Goal: Information Seeking & Learning: Learn about a topic

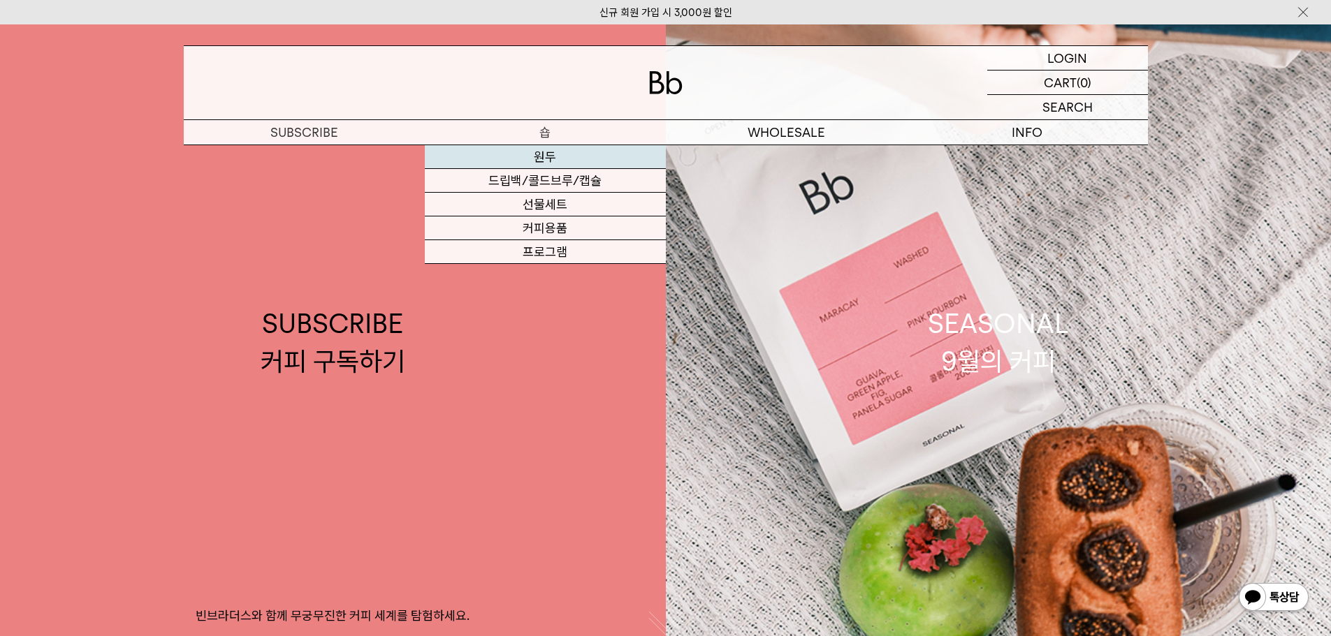
click at [553, 154] on link "원두" at bounding box center [545, 157] width 241 height 24
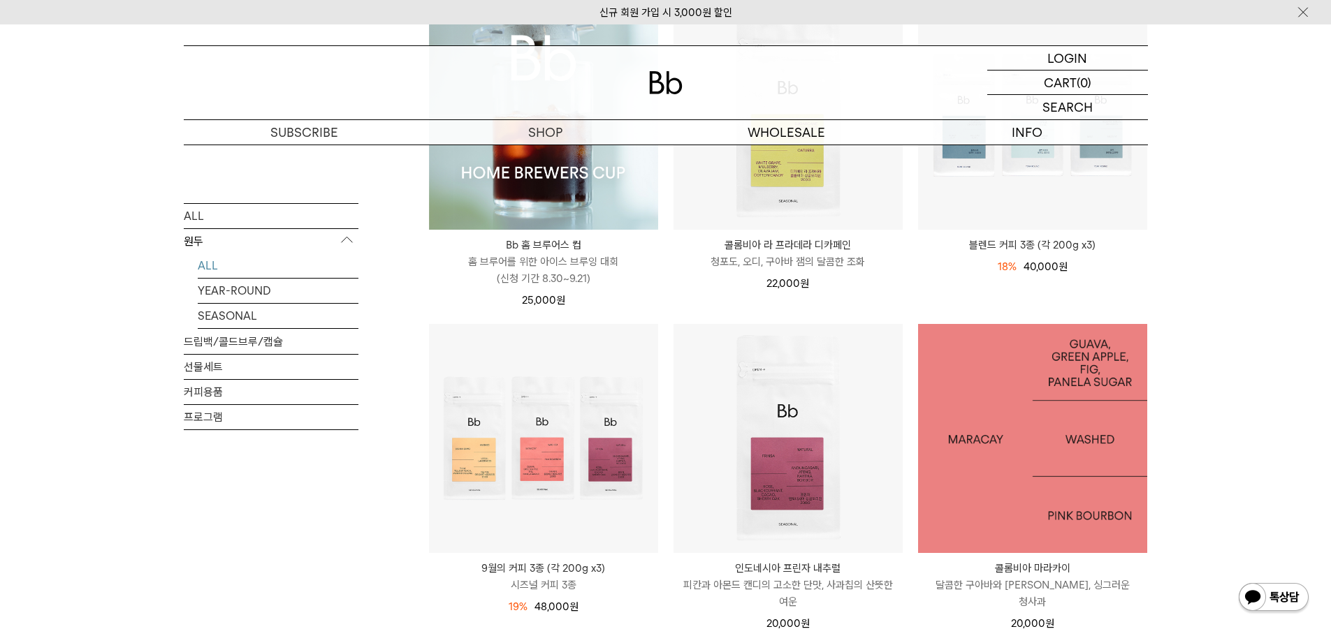
scroll to position [140, 0]
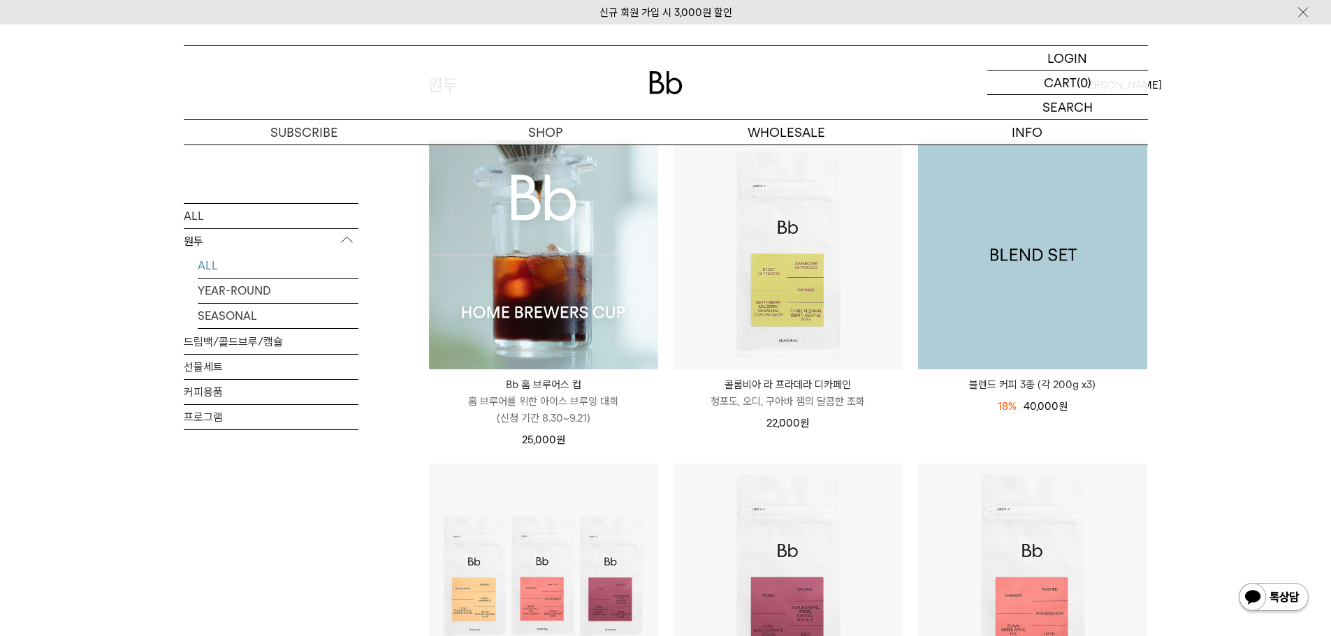
click at [1091, 273] on img at bounding box center [1032, 254] width 229 height 229
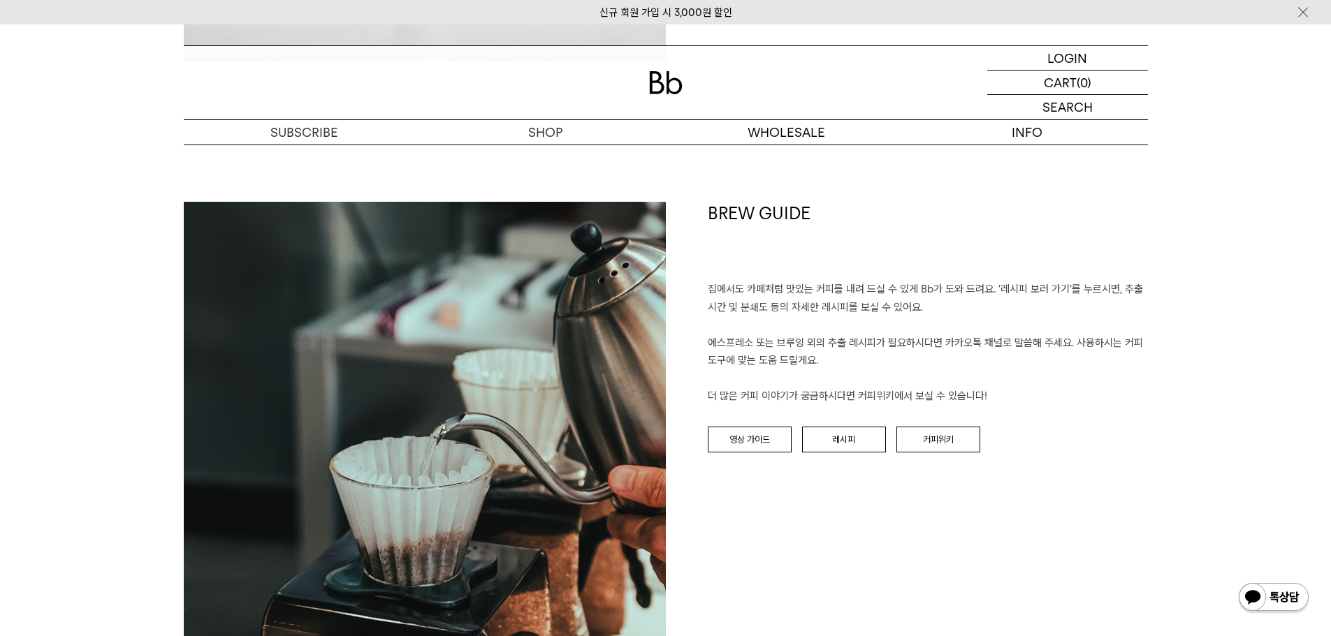
scroll to position [3423, 0]
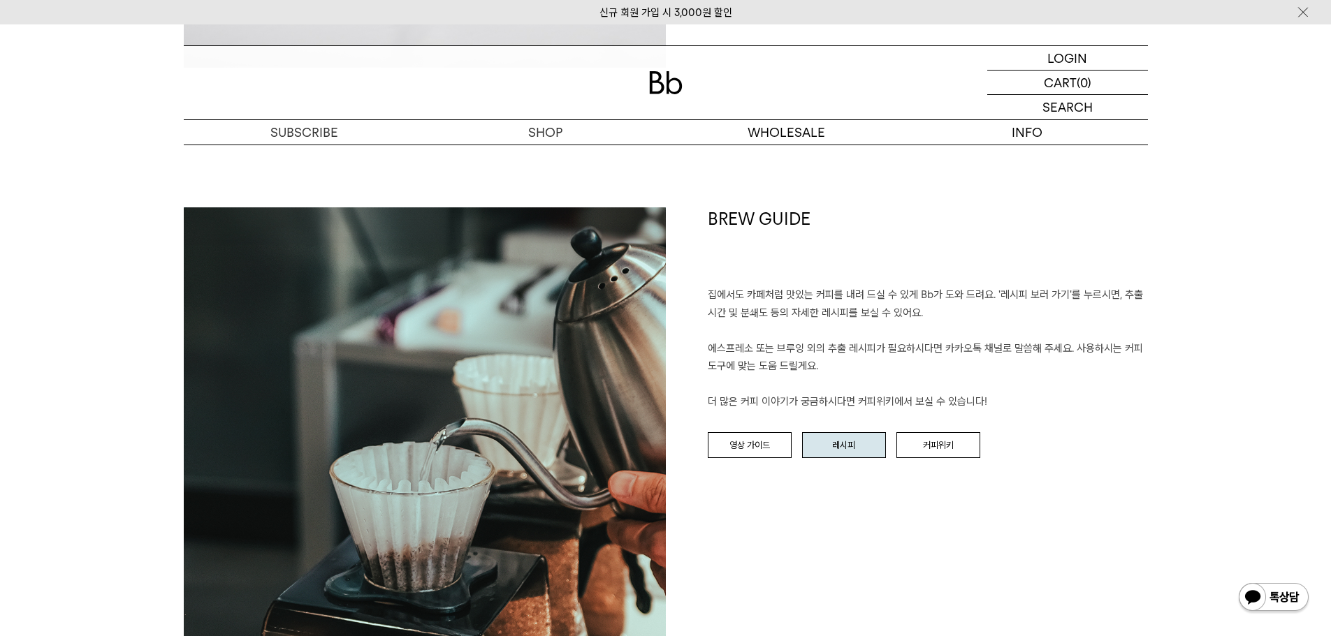
click at [833, 446] on link "레시피" at bounding box center [844, 445] width 84 height 27
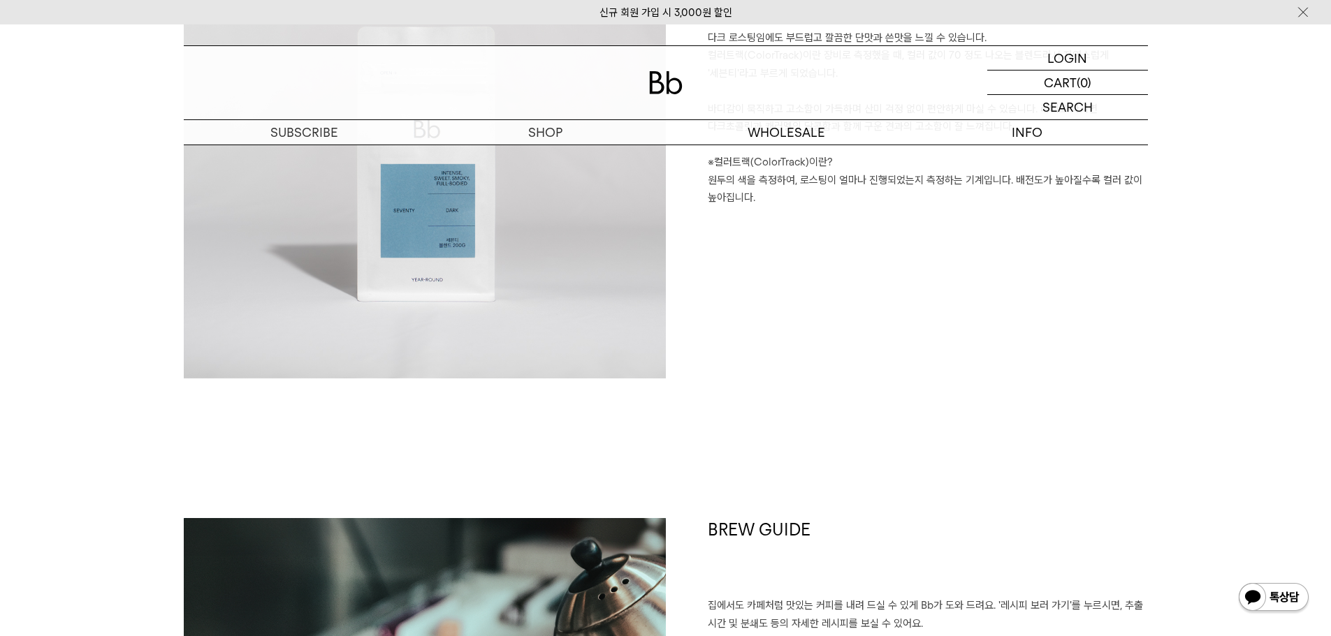
scroll to position [3284, 0]
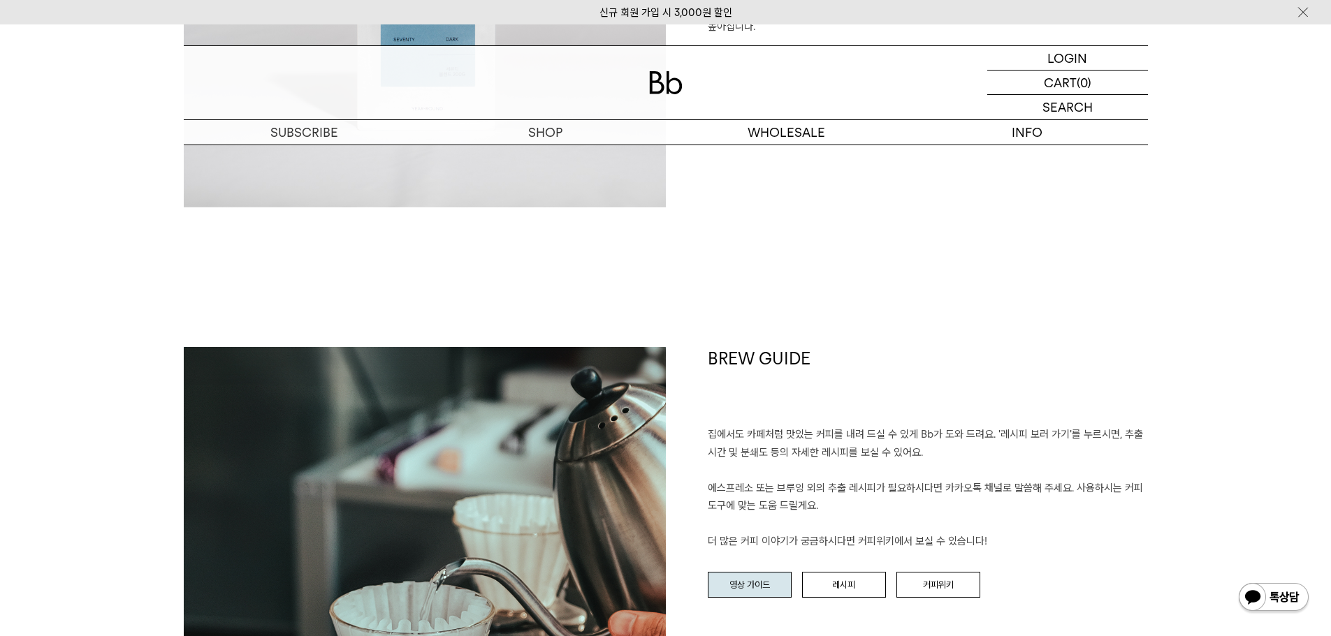
click at [748, 592] on link "영상 가이드" at bounding box center [750, 585] width 84 height 27
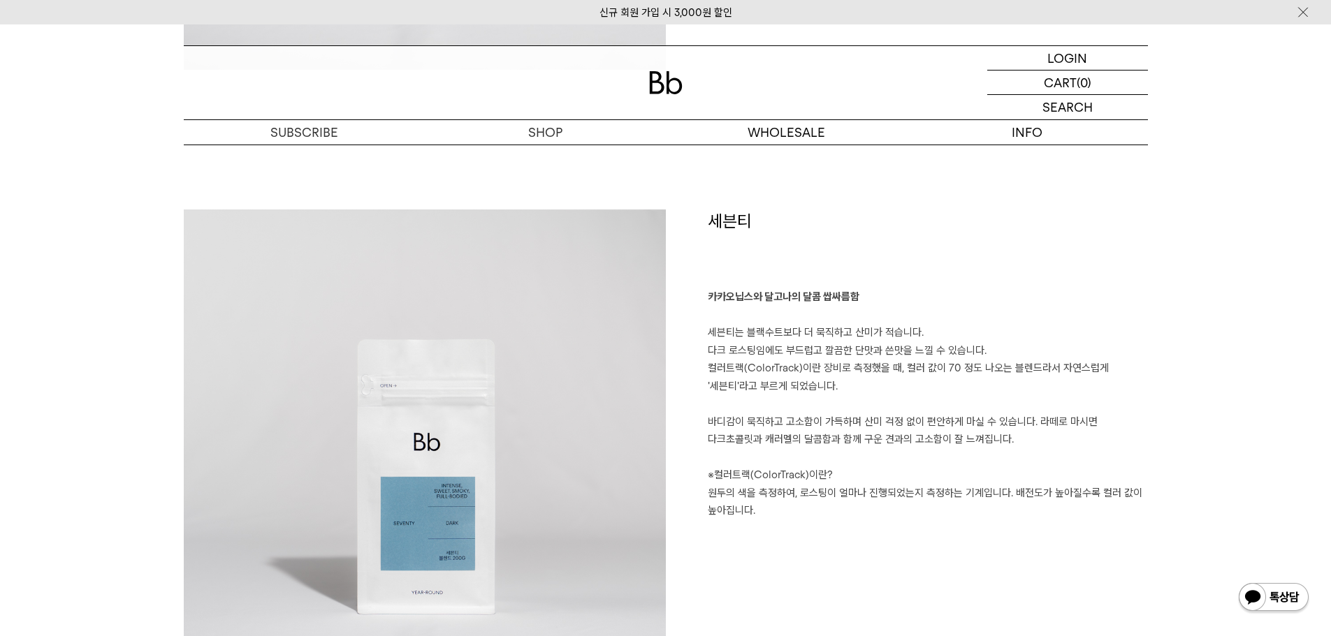
scroll to position [2630, 0]
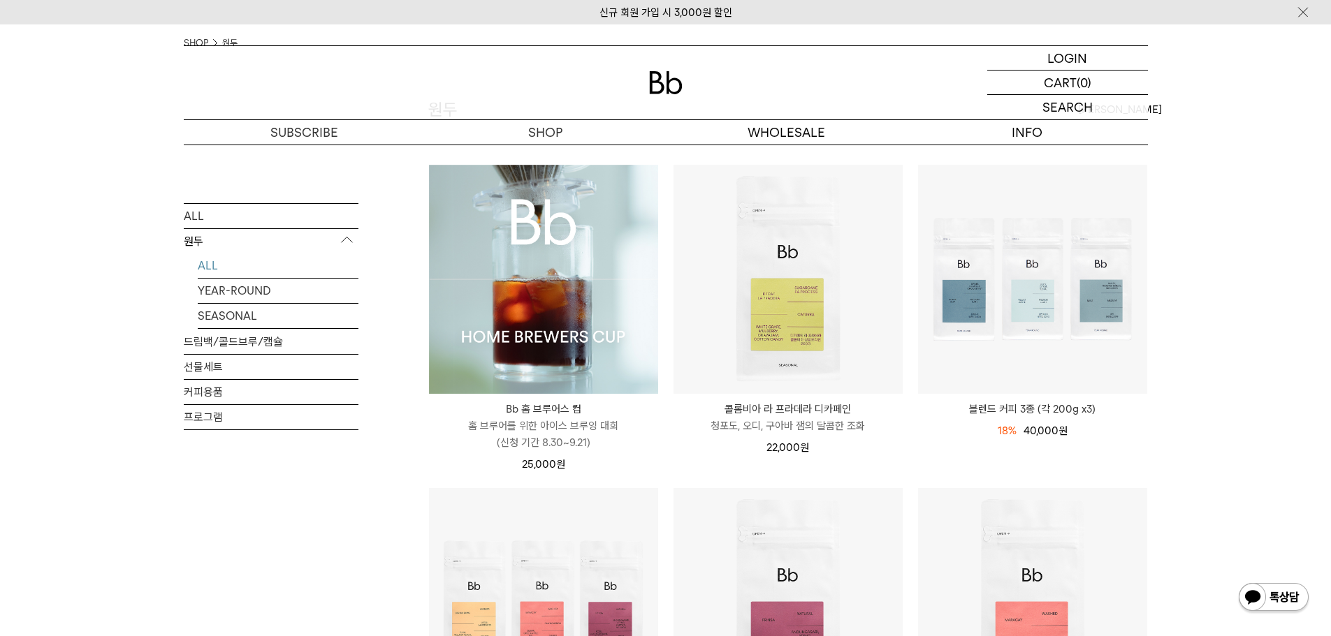
scroll to position [140, 0]
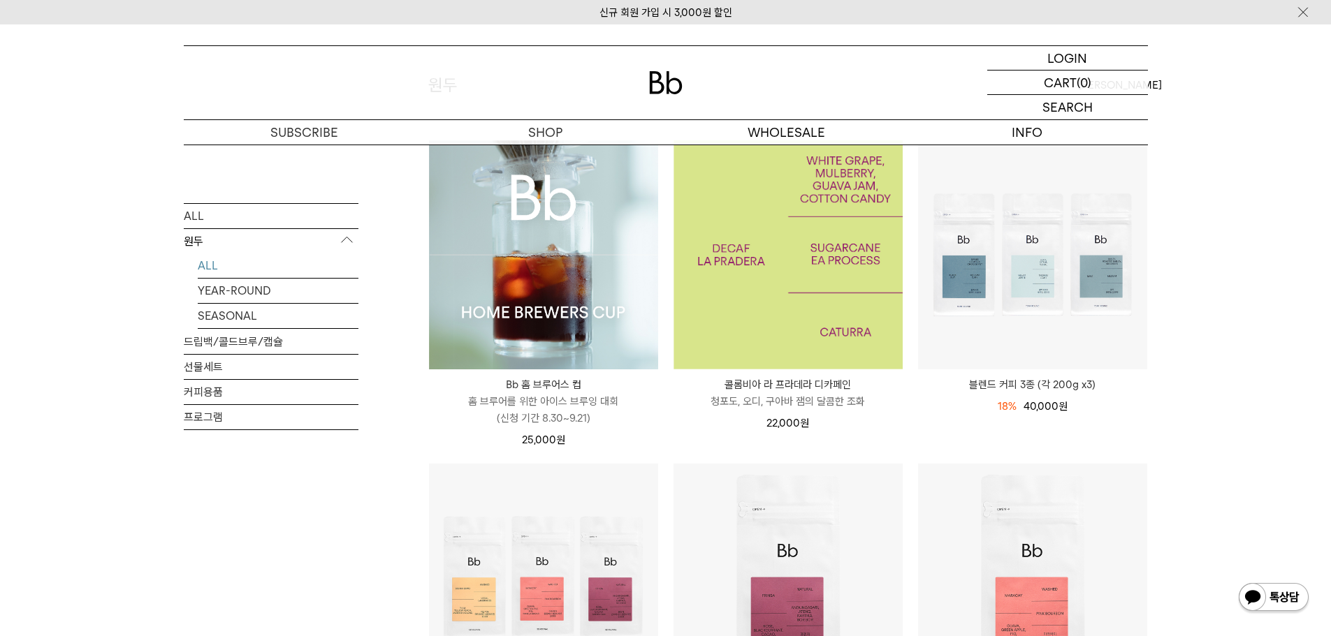
click at [816, 258] on img at bounding box center [787, 254] width 229 height 229
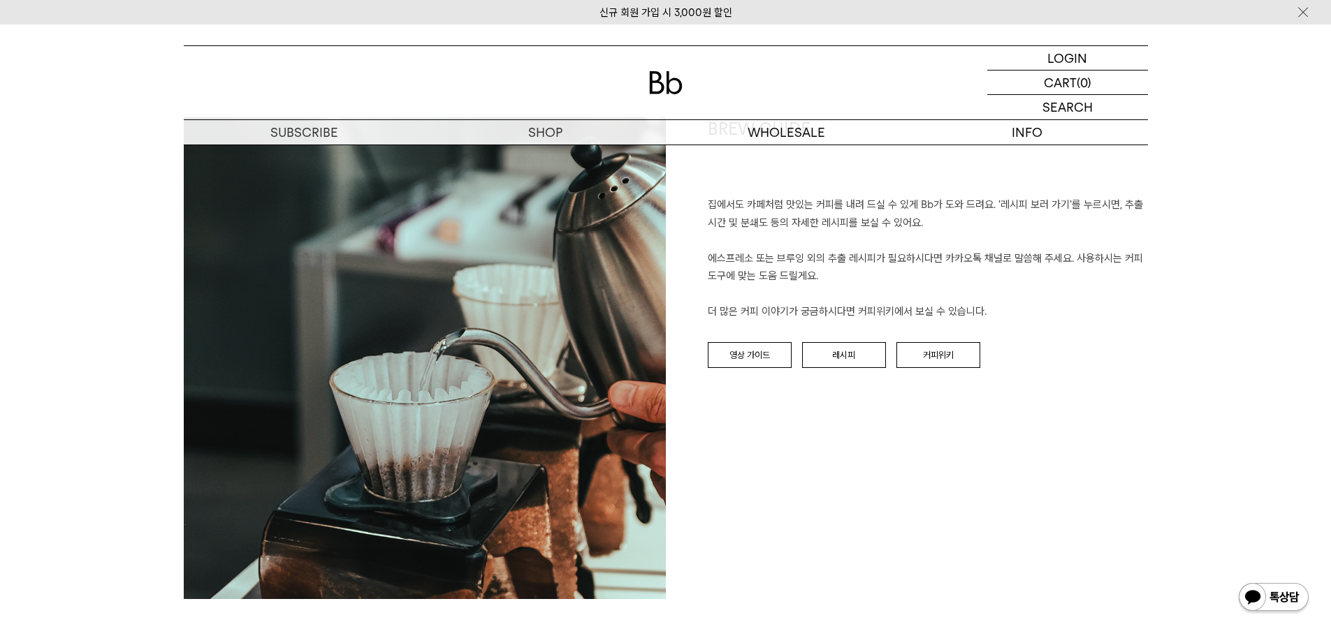
scroll to position [1537, 0]
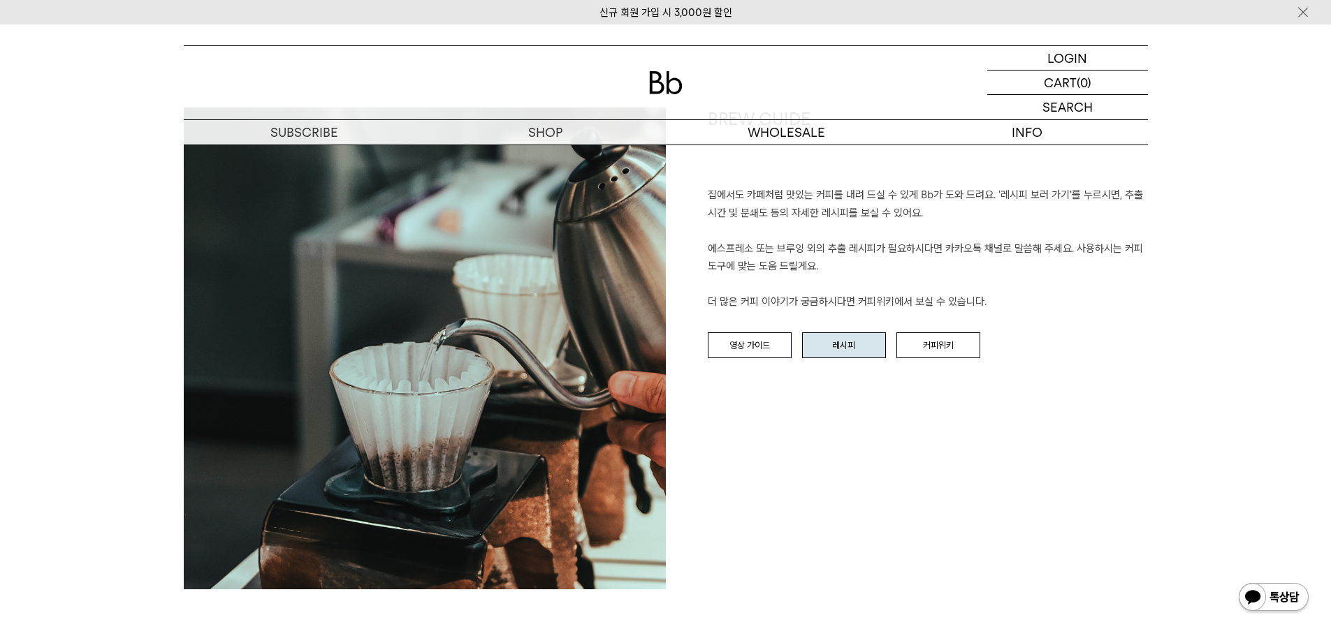
click at [852, 358] on link "레시피" at bounding box center [844, 346] width 84 height 27
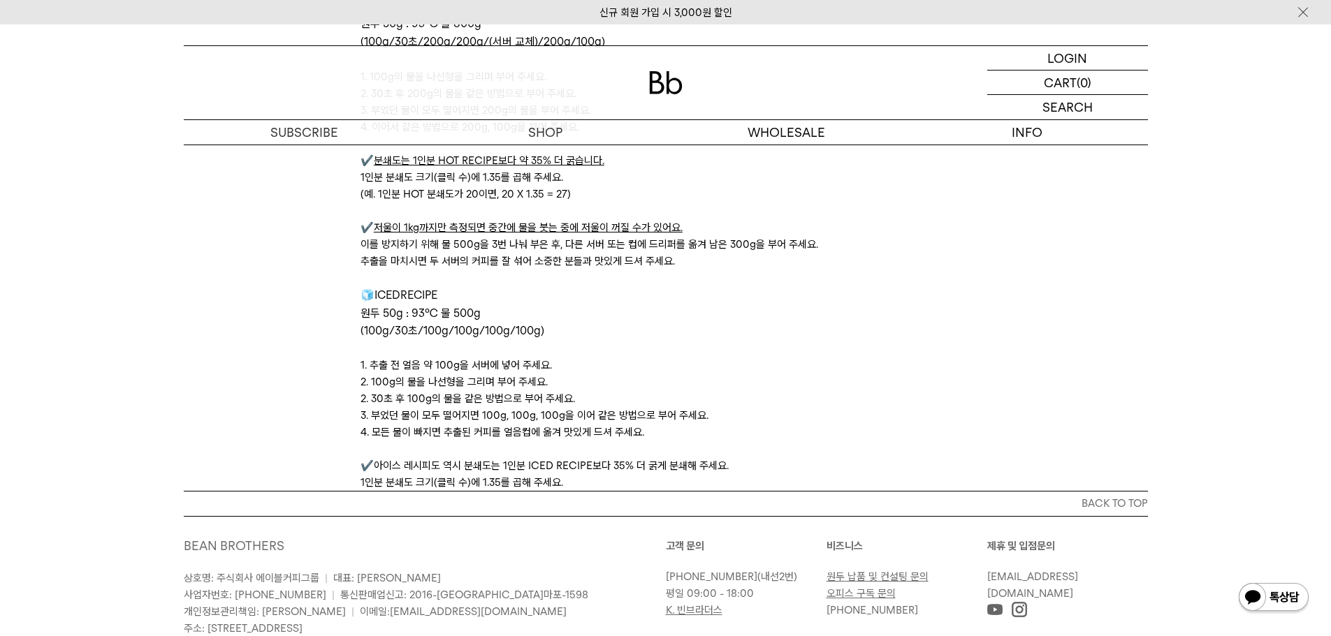
scroll to position [4679, 0]
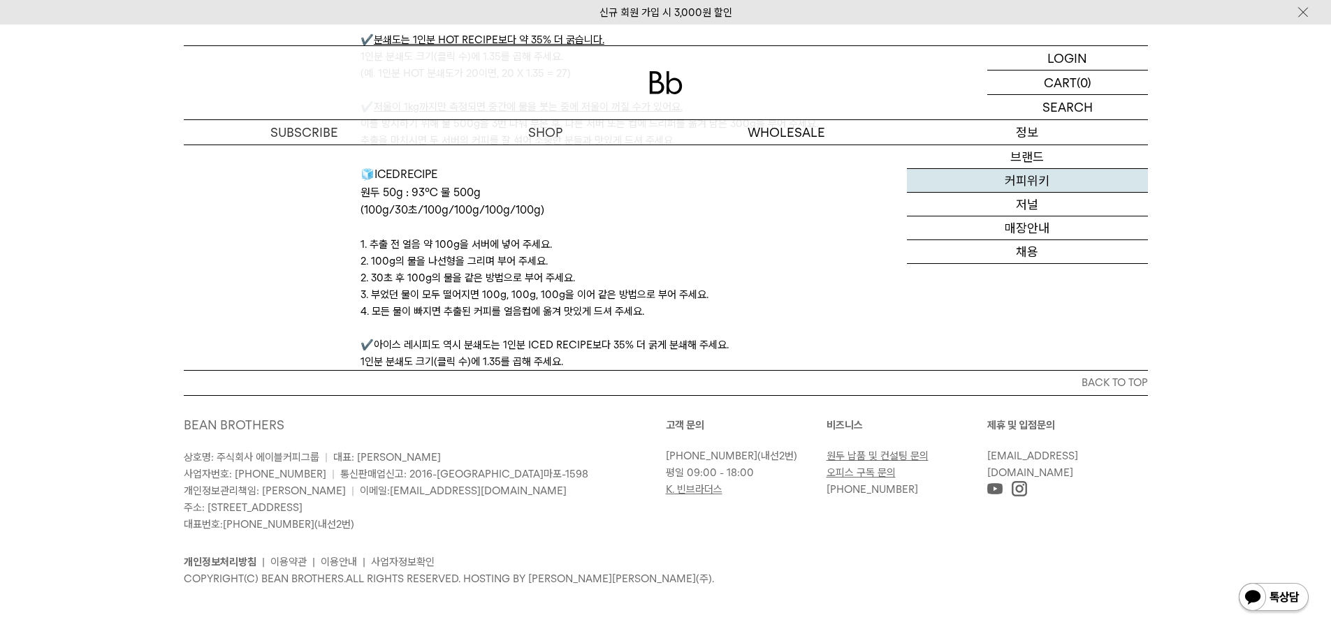
click at [1033, 174] on link "커피위키" at bounding box center [1027, 181] width 241 height 24
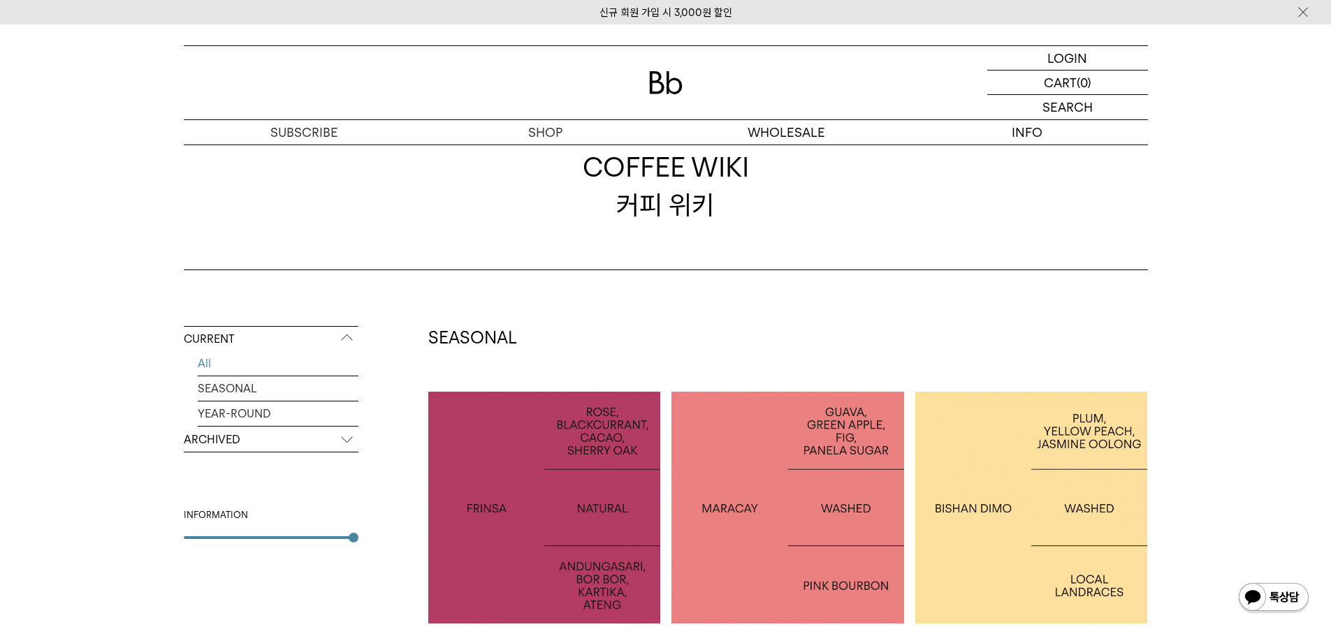
scroll to position [210, 0]
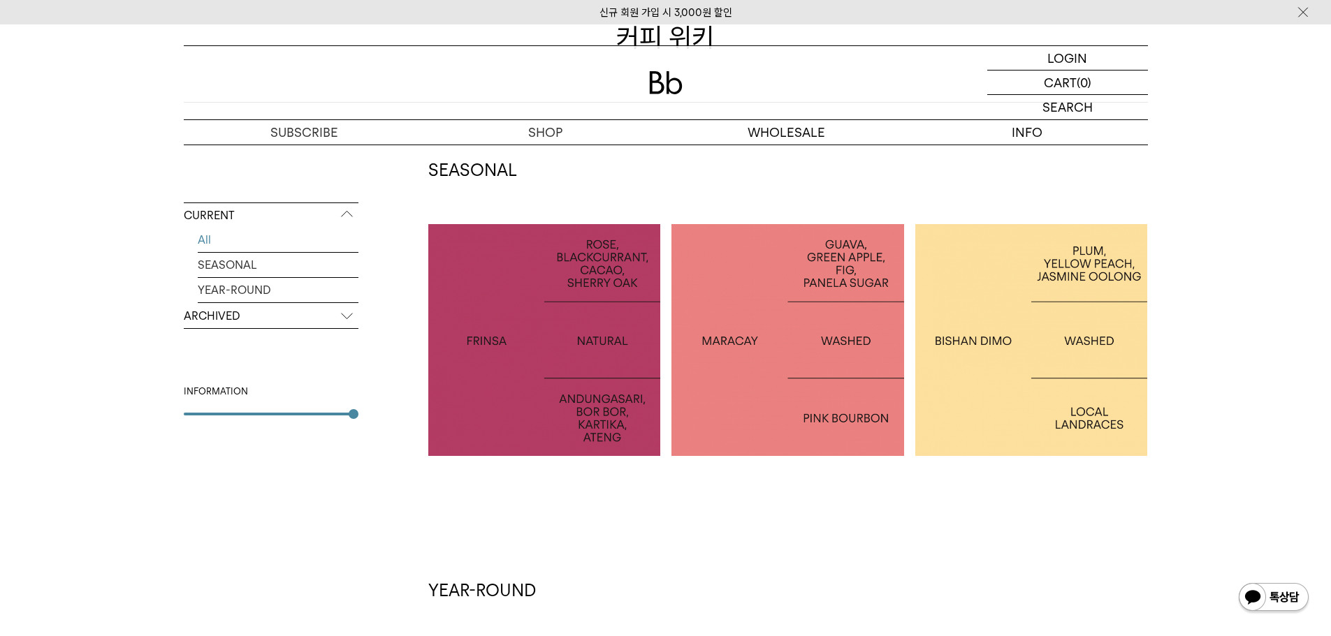
click at [506, 334] on p "INDONESIA FRINSA NATURAL" at bounding box center [544, 340] width 233 height 20
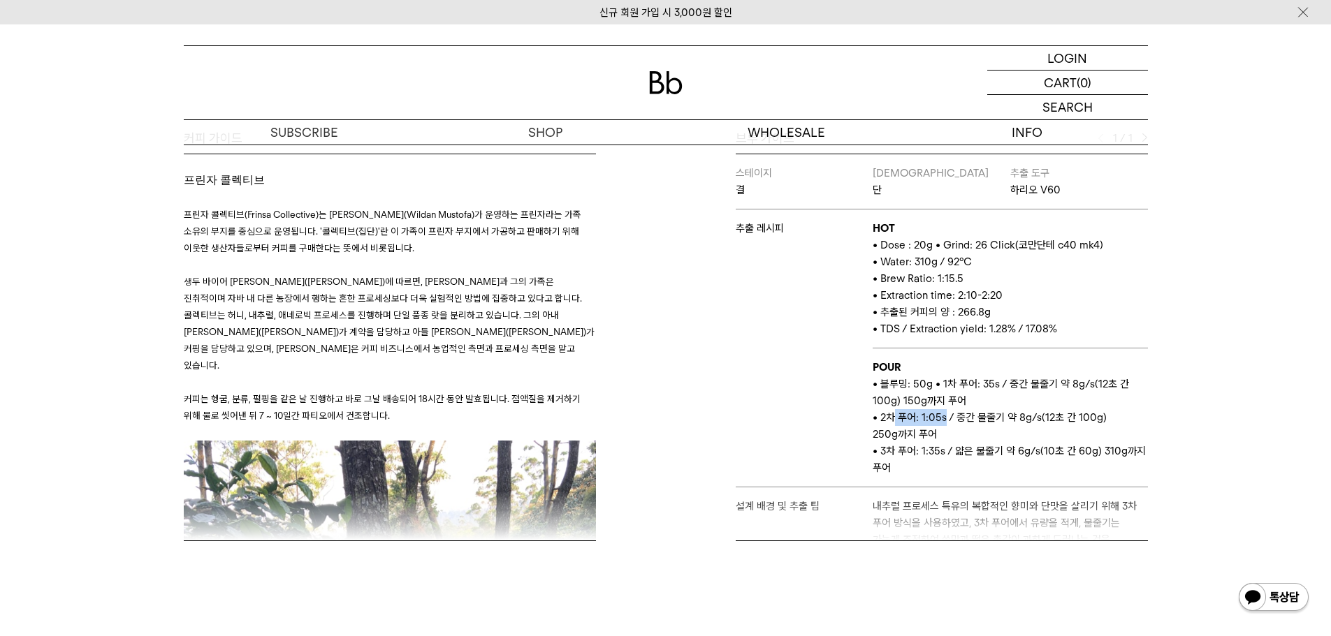
drag, startPoint x: 890, startPoint y: 388, endPoint x: 939, endPoint y: 399, distance: 50.0
click at [940, 409] on p "• 2차 푸어: 1:05s / 중간 물줄기 약 8g/s(12초 간 100g) 250g까지 푸어" at bounding box center [1010, 426] width 275 height 34
click at [923, 306] on span "• 추출된 커피의 양 : 266.8g" at bounding box center [932, 312] width 118 height 13
drag, startPoint x: 884, startPoint y: 244, endPoint x: 952, endPoint y: 285, distance: 78.7
click at [952, 285] on td "HOT • Dose : 20g • Grind: 26 Click(코만단테 c40 mk4) • Water: 310g / 92°C • Brew Ra…" at bounding box center [1010, 279] width 275 height 139
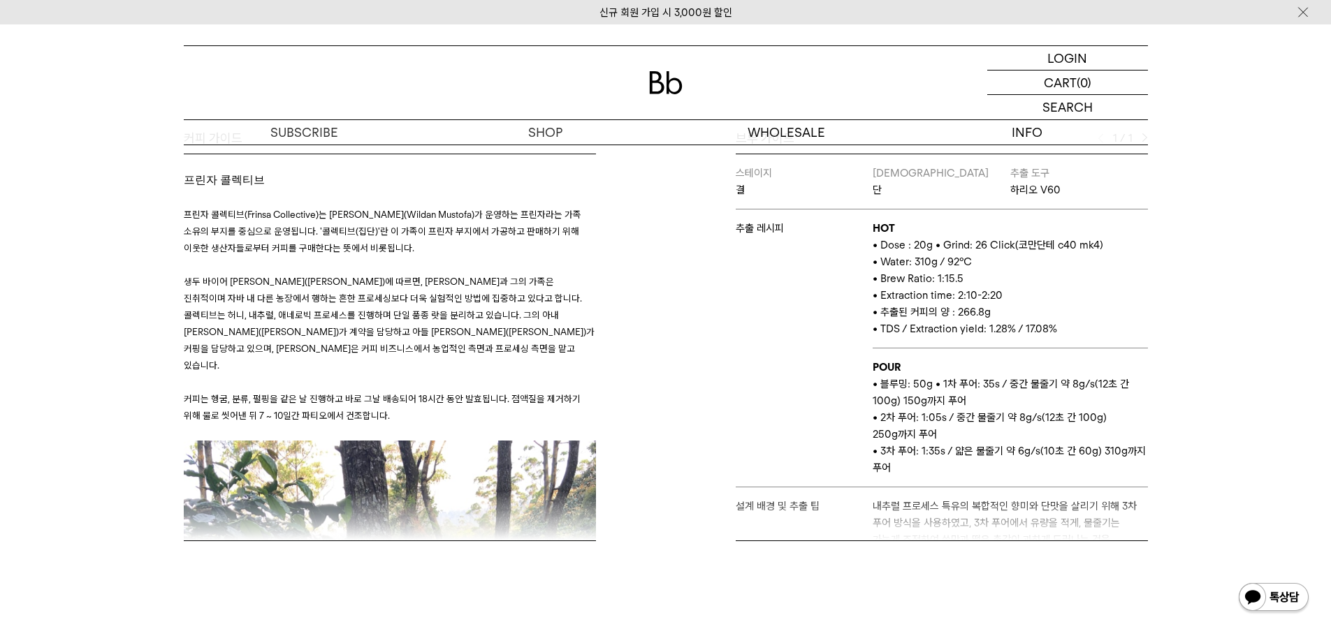
click at [928, 323] on span "• TDS / Extraction yield: 1.28% / 17.08%" at bounding box center [965, 329] width 184 height 13
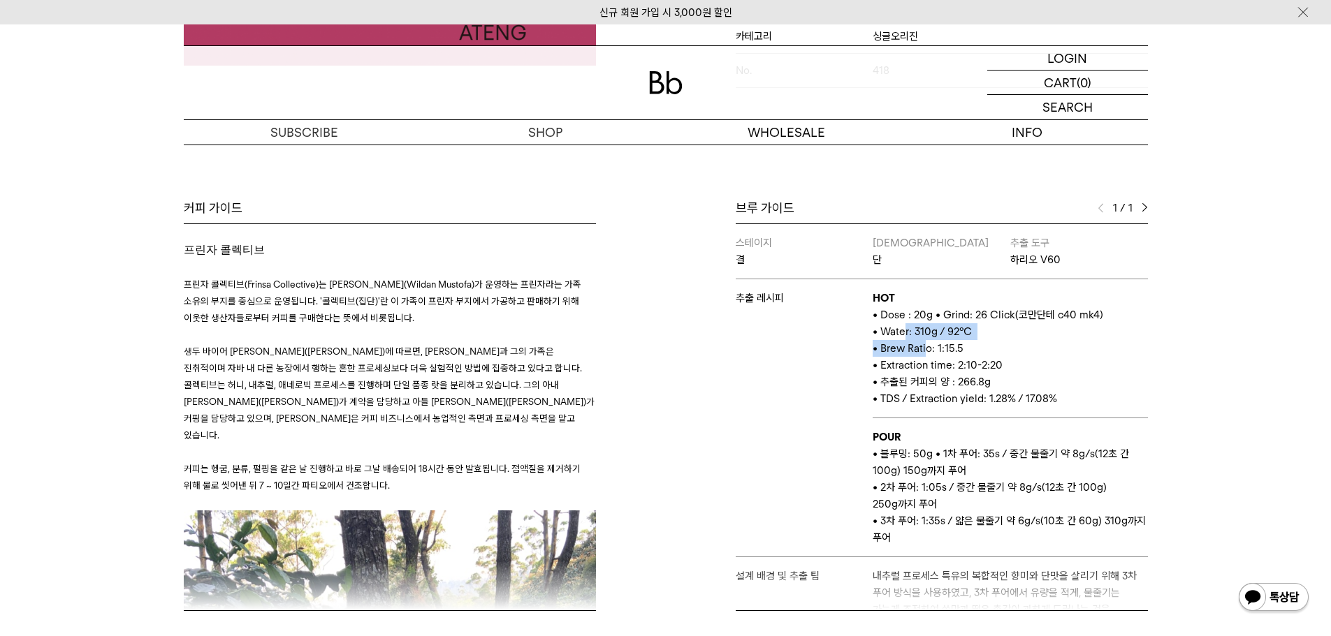
drag, startPoint x: 916, startPoint y: 326, endPoint x: 928, endPoint y: 336, distance: 15.9
click at [928, 335] on td "HOT • Dose : 20g • Grind: 26 Click(코만단테 c40 mk4) • Water: 310g / 92°C • Brew Ra…" at bounding box center [1010, 348] width 275 height 139
click at [928, 359] on span "• Extraction time: 2:10-2:20" at bounding box center [938, 365] width 130 height 13
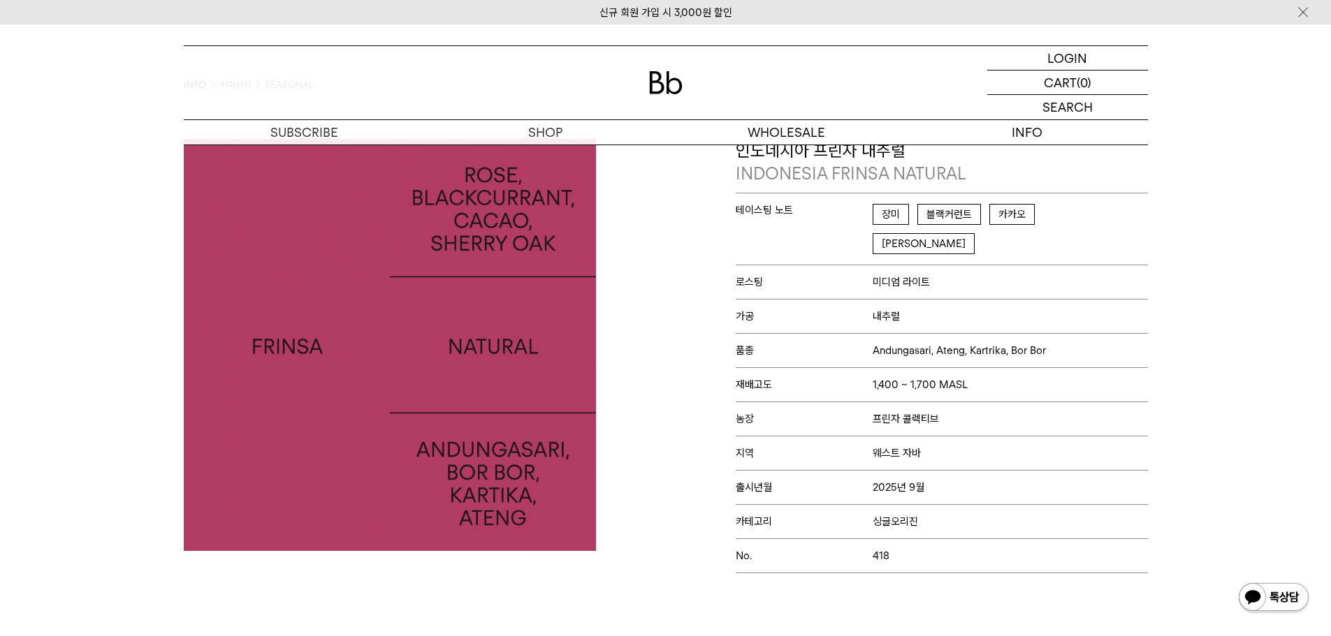
scroll to position [0, 0]
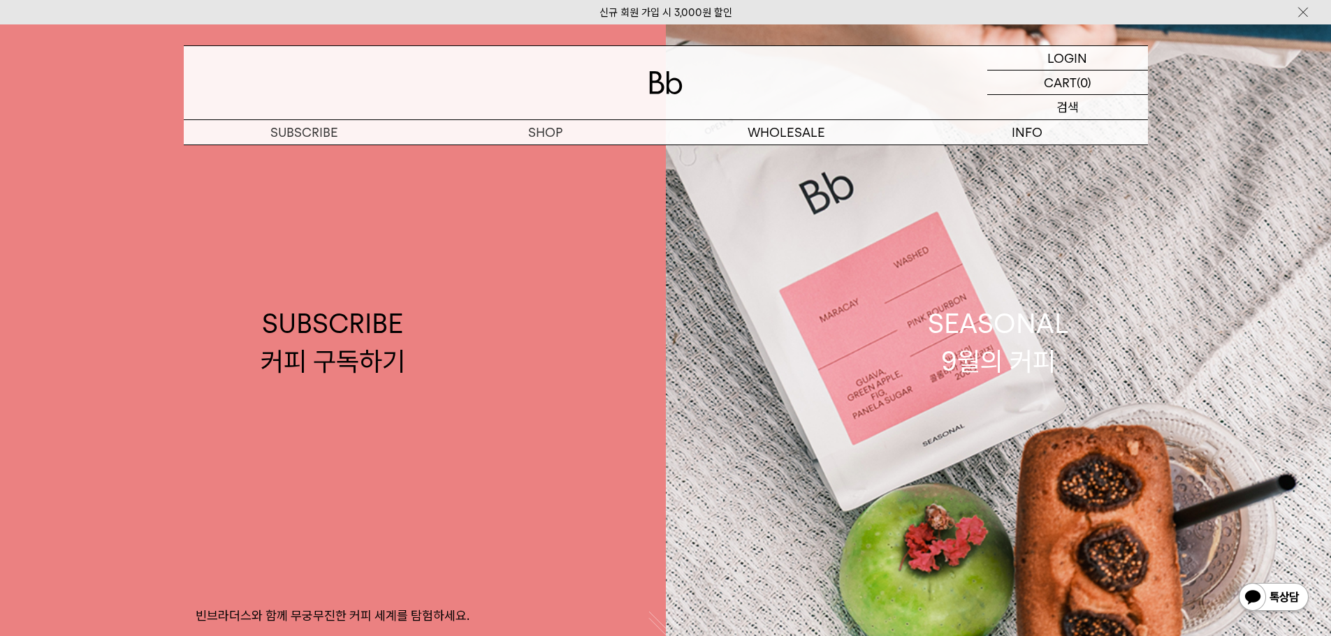
click at [1075, 104] on p "검색" at bounding box center [1067, 107] width 22 height 24
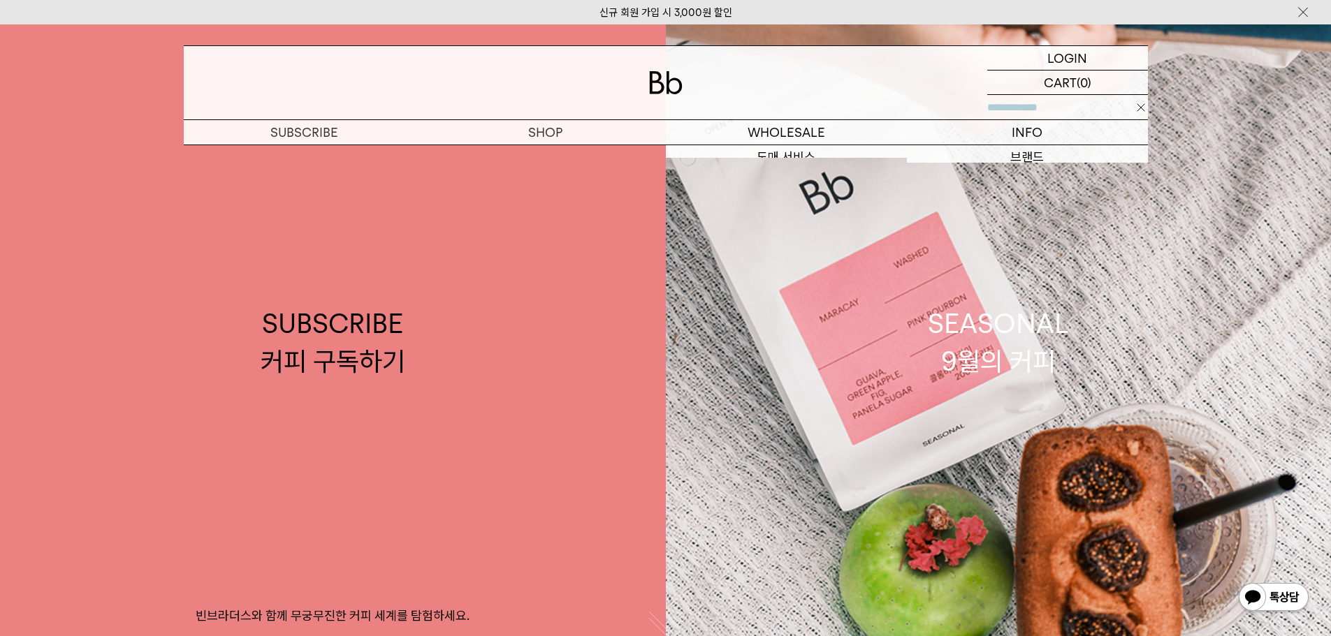
click at [1074, 106] on input "text" at bounding box center [1067, 107] width 161 height 24
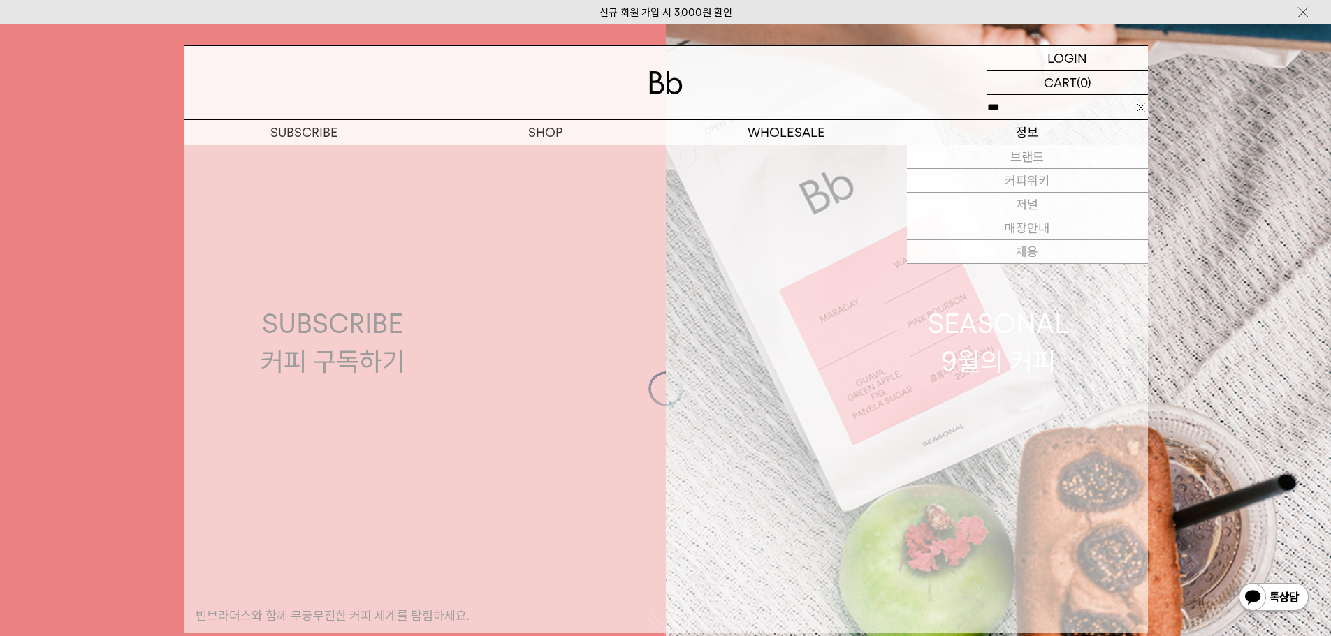
type input "***"
click input "**" at bounding box center [0, 0] width 0 height 0
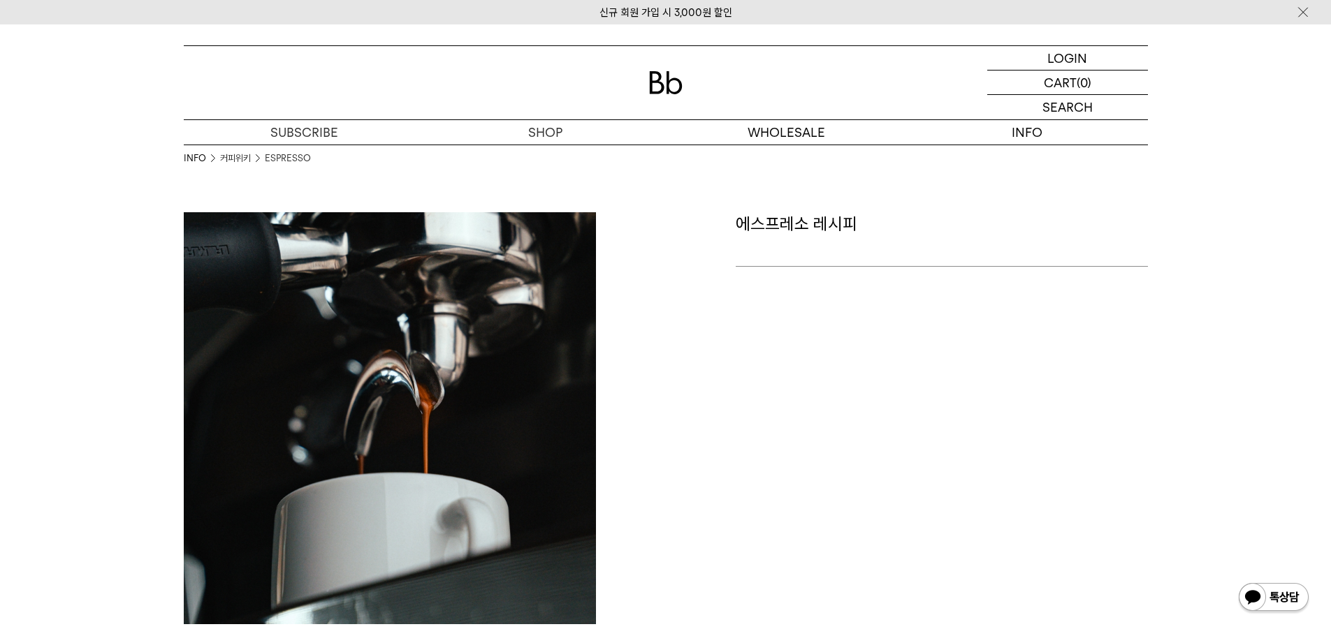
click at [841, 291] on div "에스프레소 레시피" at bounding box center [910, 418] width 489 height 412
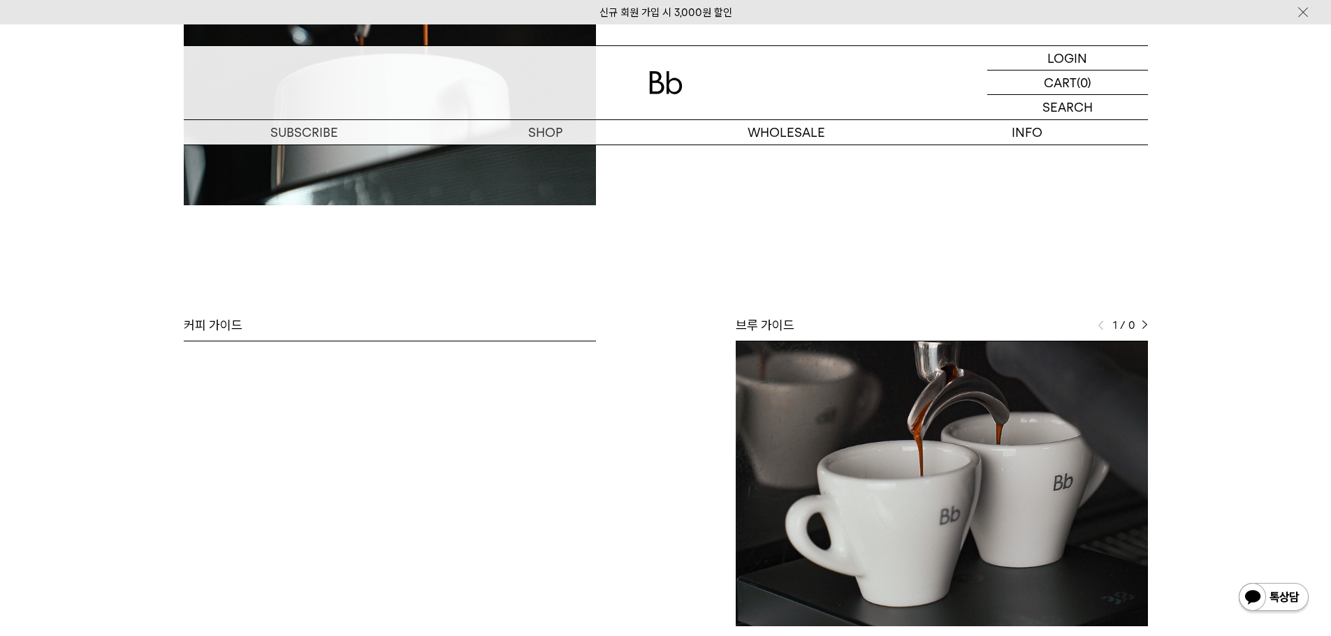
scroll to position [70, 0]
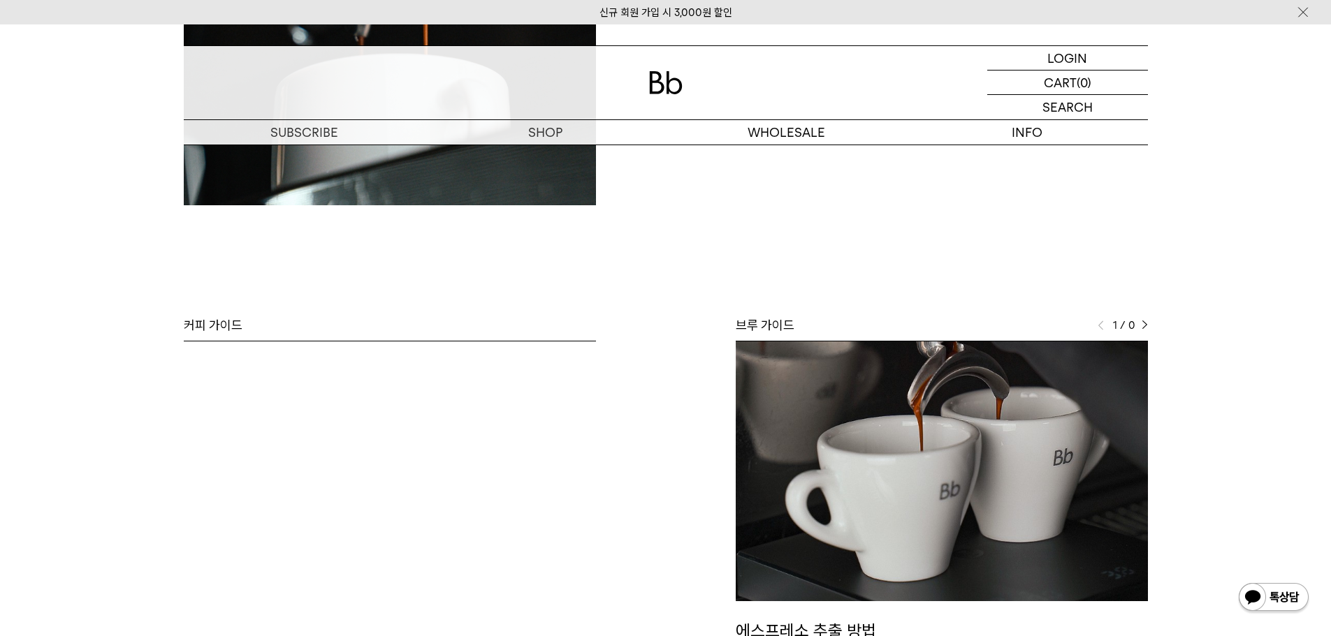
click at [1144, 326] on img at bounding box center [1145, 326] width 6 height 10
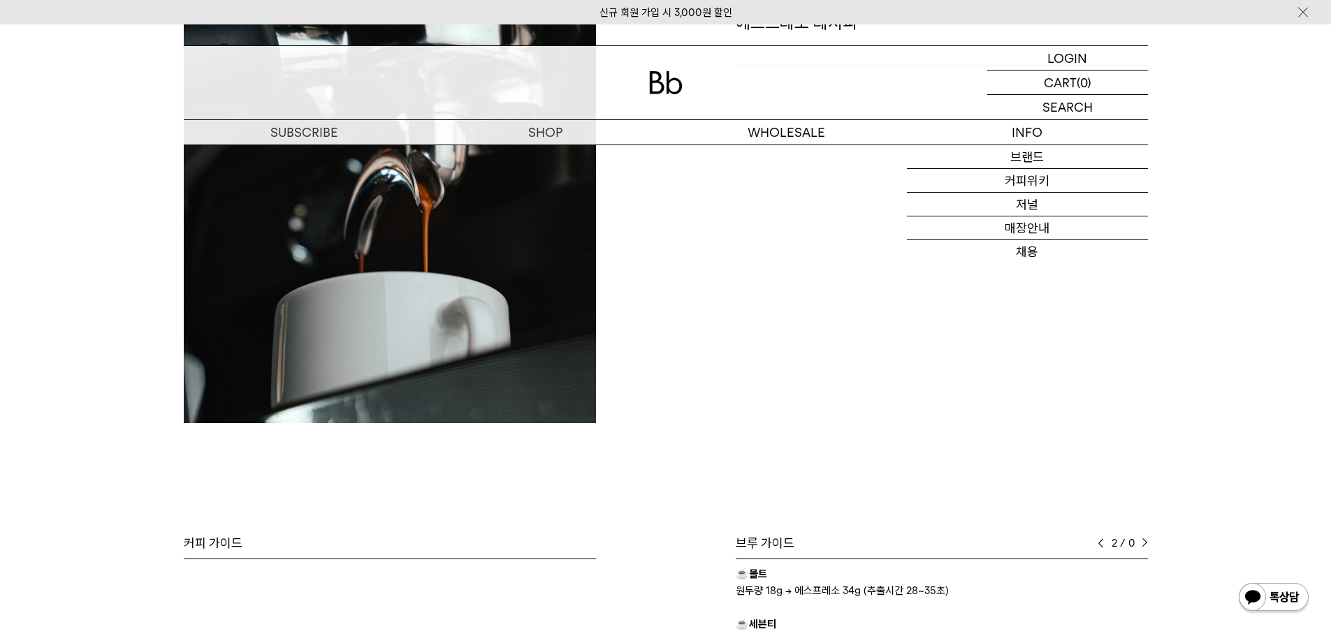
scroll to position [0, 0]
